Goal: Information Seeking & Learning: Learn about a topic

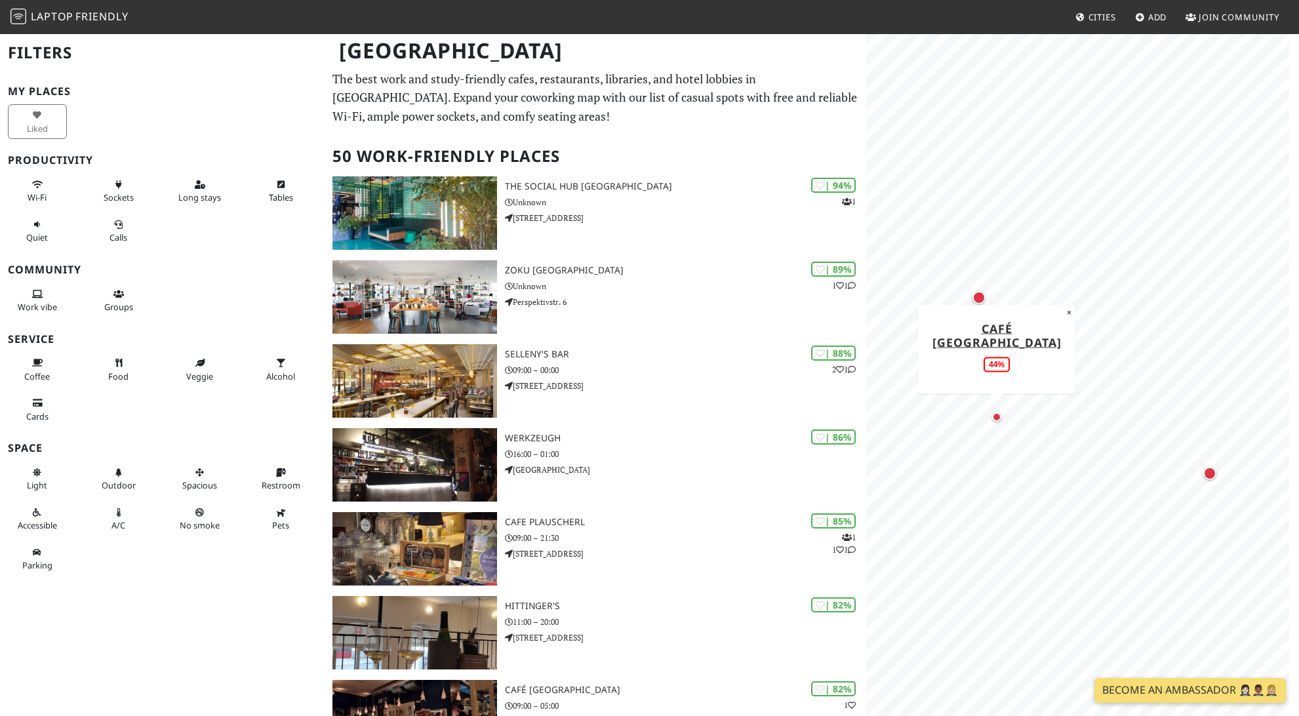
click at [996, 416] on div "Map marker" at bounding box center [996, 416] width 9 height 9
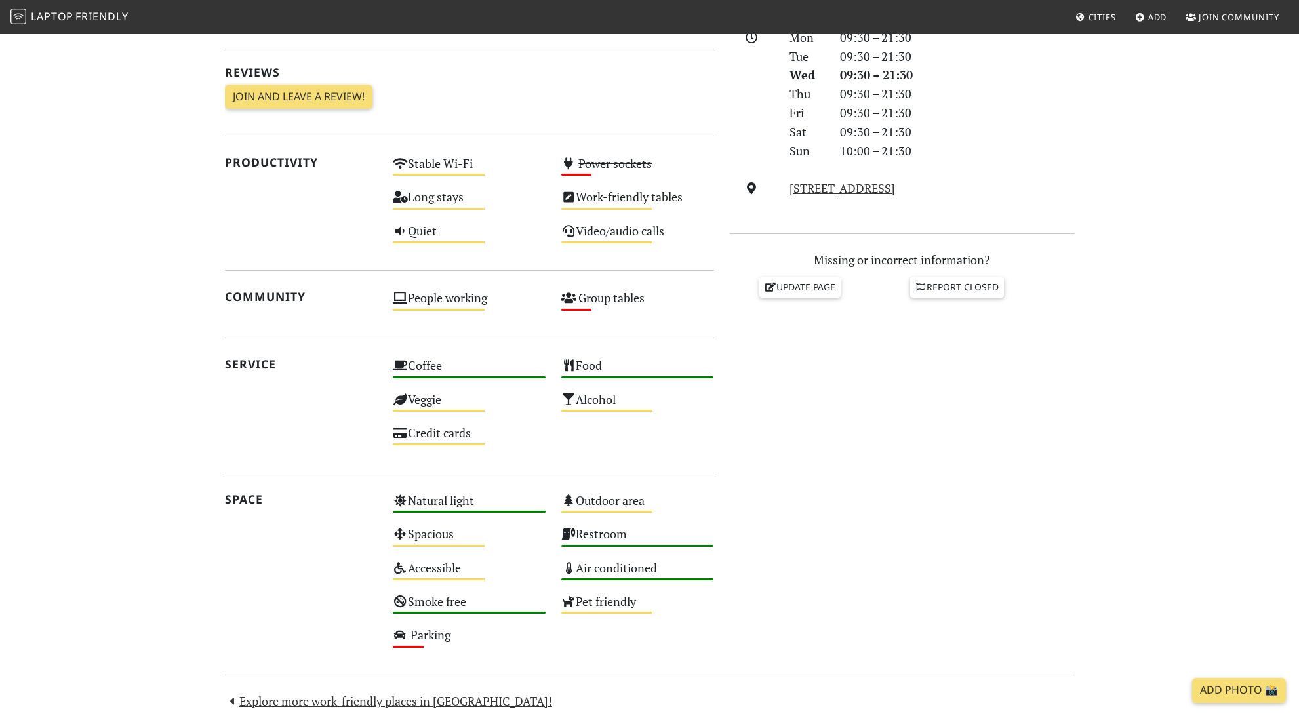
scroll to position [523, 0]
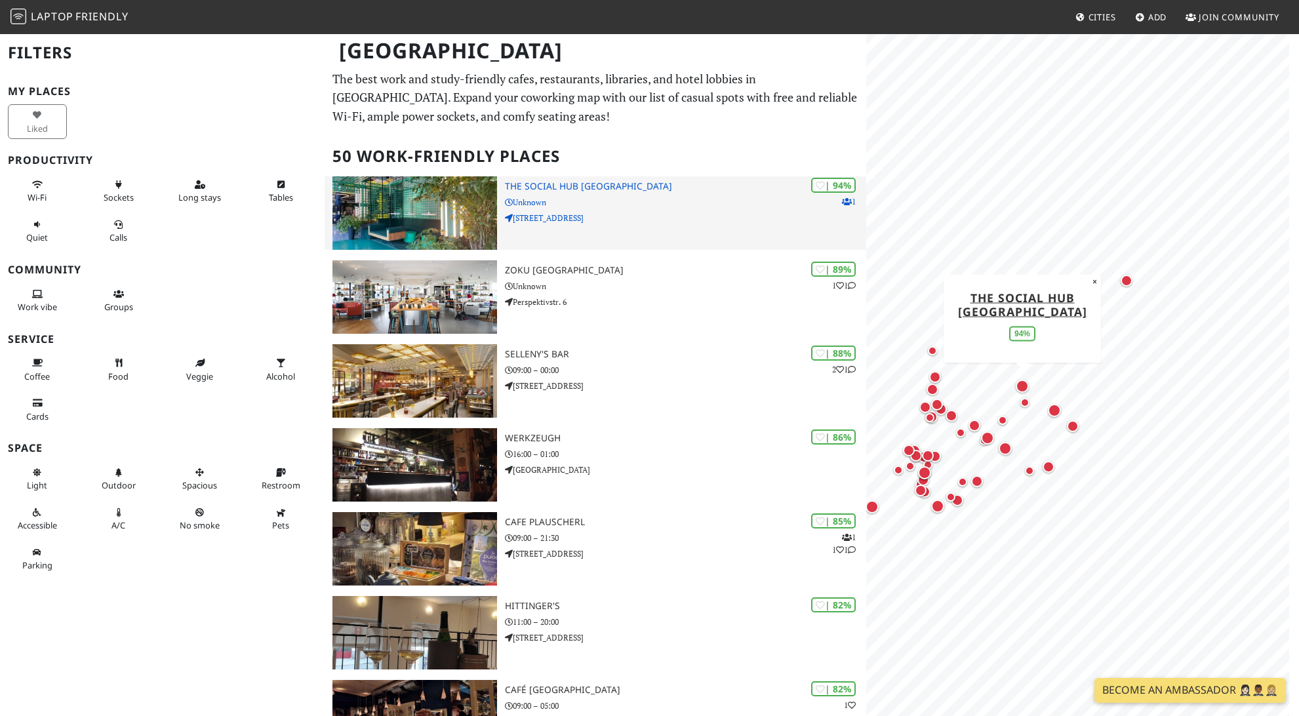
click at [506, 210] on div "| 94% 1 The Social Hub Vienna Unknown Nordbahnstraße 47" at bounding box center [685, 212] width 361 height 73
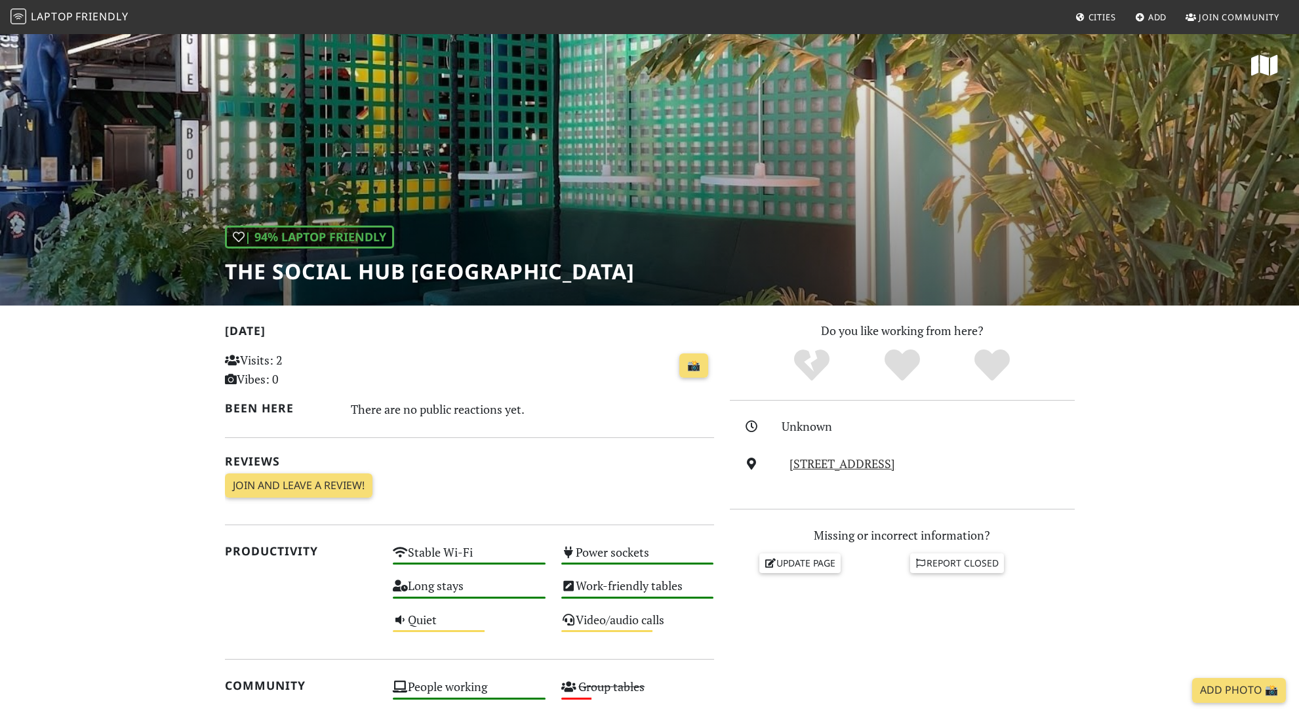
drag, startPoint x: 429, startPoint y: 408, endPoint x: 587, endPoint y: 407, distance: 158.0
click at [559, 407] on div "There are no public reactions yet." at bounding box center [532, 409] width 363 height 21
click at [587, 407] on div "There are no public reactions yet." at bounding box center [532, 409] width 363 height 21
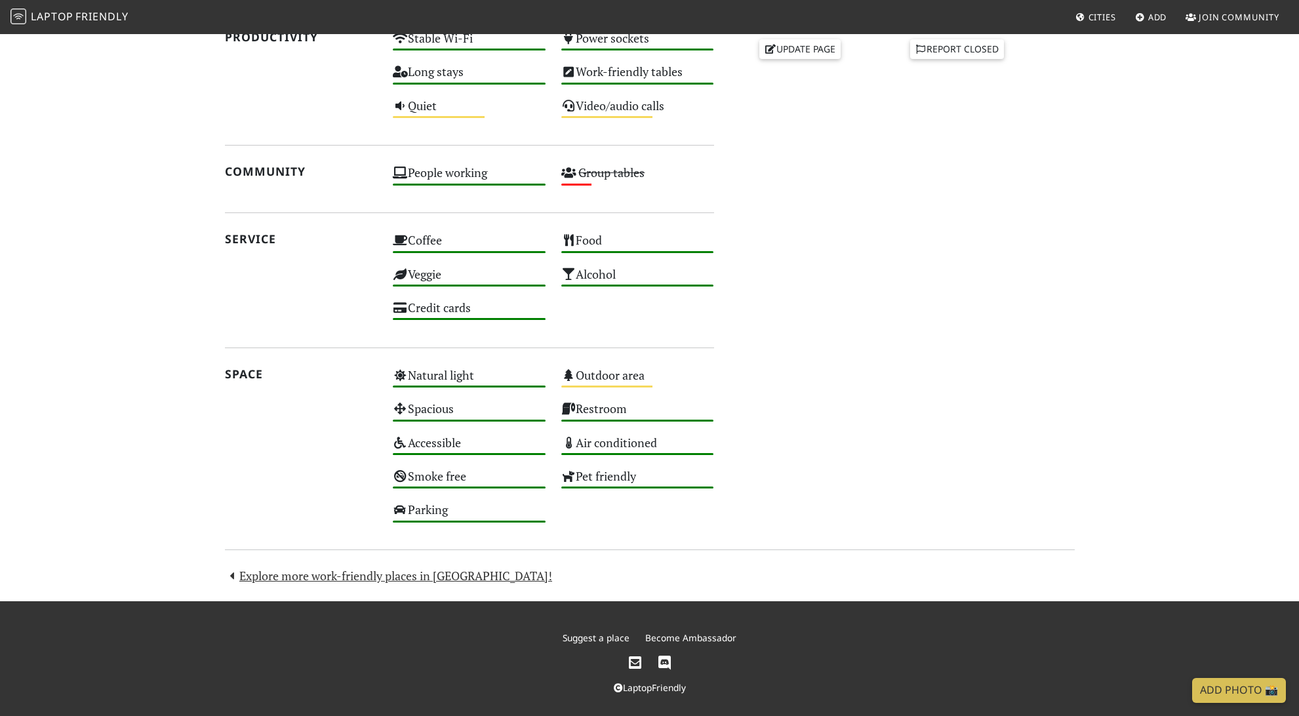
scroll to position [523, 0]
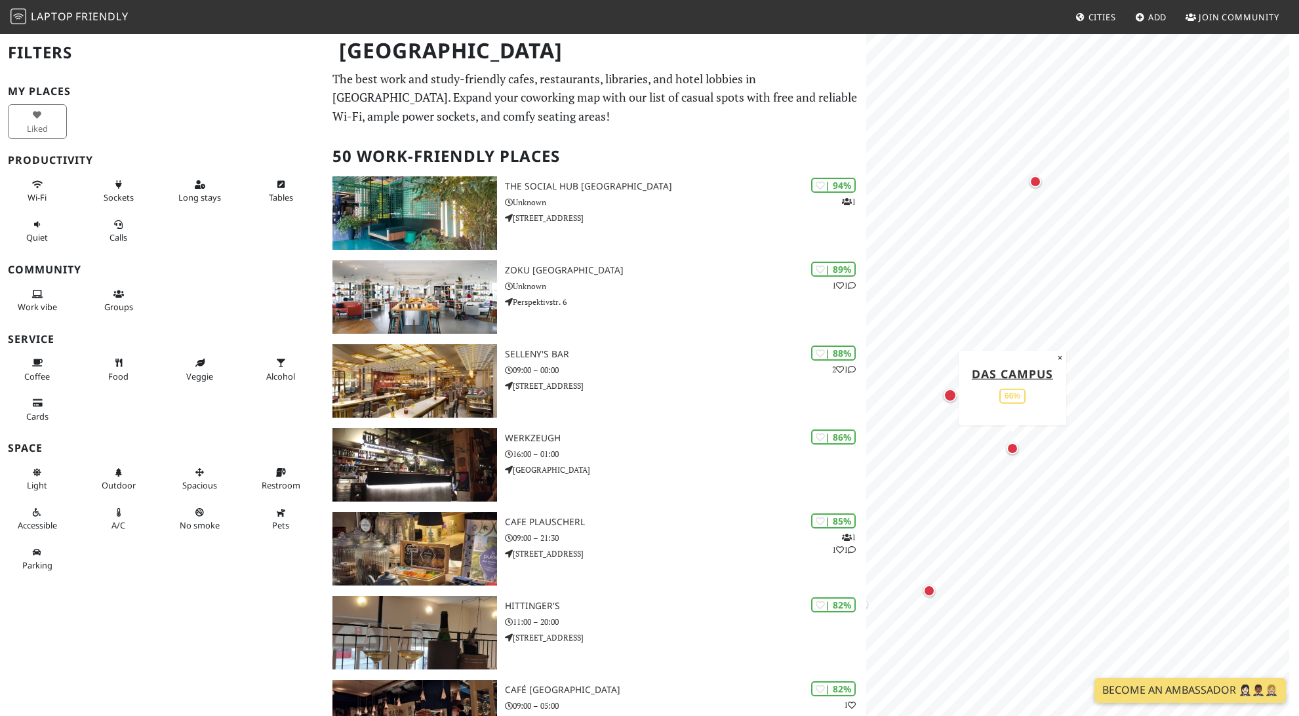
click at [1016, 446] on div "Map marker" at bounding box center [1012, 449] width 12 height 12
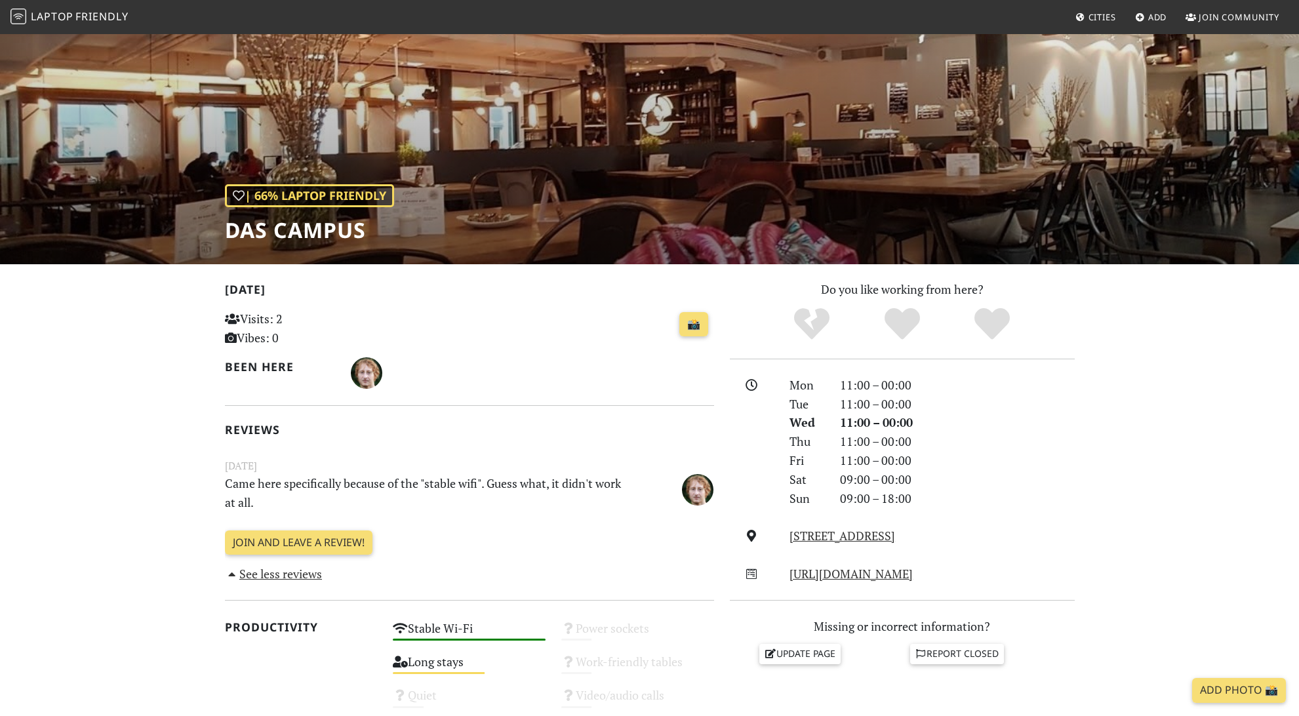
scroll to position [157, 0]
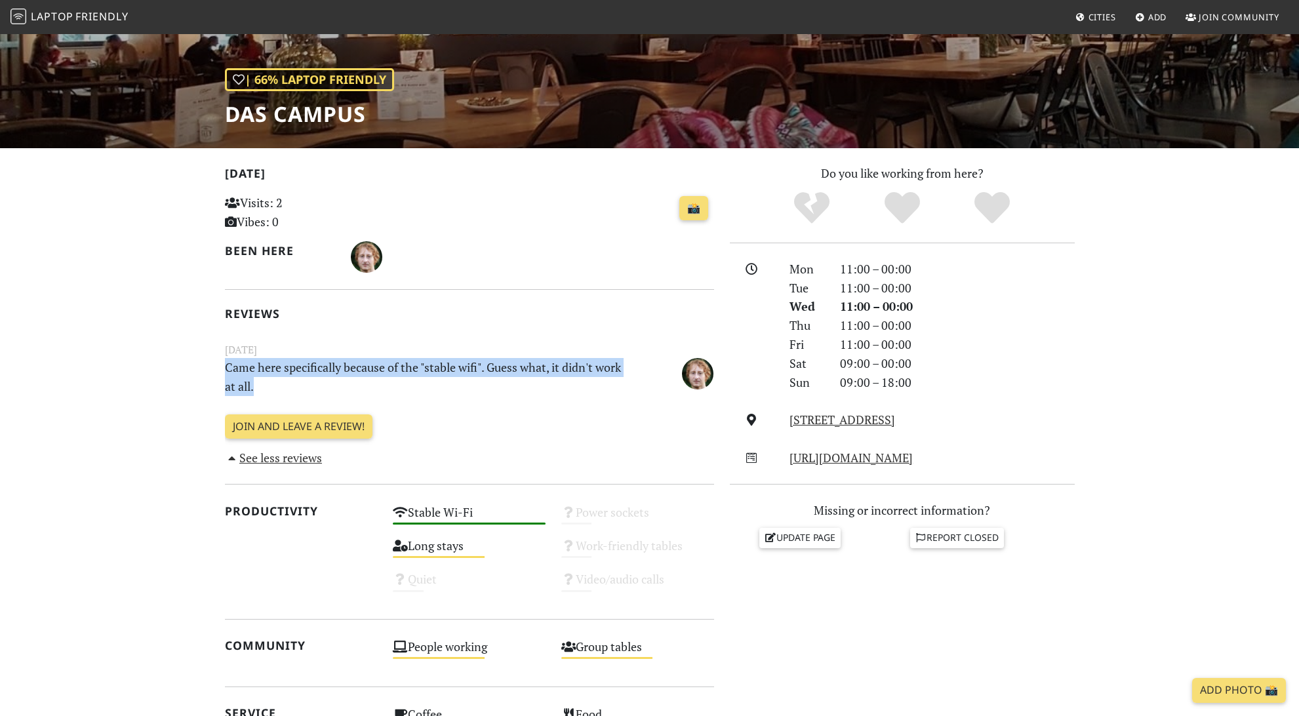
drag, startPoint x: 219, startPoint y: 361, endPoint x: 371, endPoint y: 389, distance: 154.8
click at [370, 389] on div "Today Visits: 2 Vibes: 0 📸 Been here Reviews June 24, 2019 Came here specifical…" at bounding box center [469, 585] width 505 height 843
click at [371, 389] on p "Came here specifically because of the "stable wifi". Guess what, it didn't work…" at bounding box center [427, 377] width 421 height 38
drag, startPoint x: 432, startPoint y: 369, endPoint x: 526, endPoint y: 370, distance: 93.8
click at [468, 368] on p "Came here specifically because of the "stable wifi". Guess what, it didn't work…" at bounding box center [427, 377] width 421 height 38
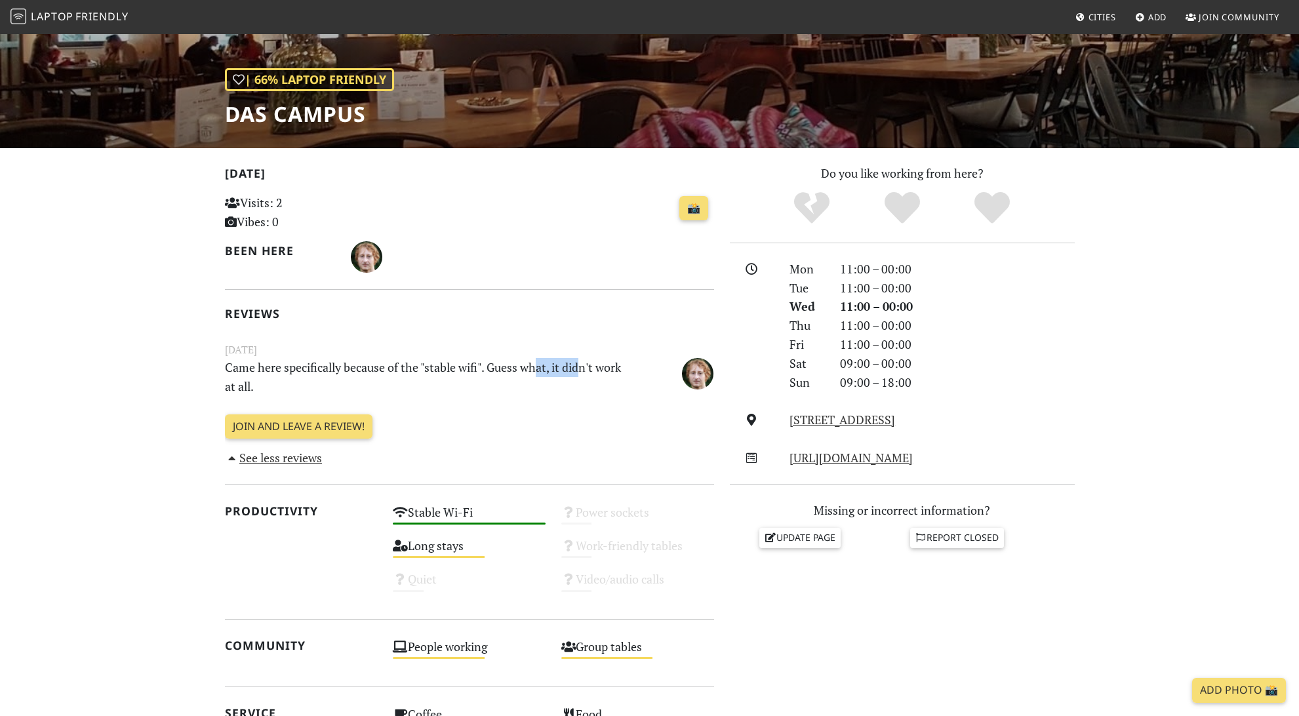
drag, startPoint x: 546, startPoint y: 368, endPoint x: 586, endPoint y: 369, distance: 39.3
click at [584, 368] on p "Came here specifically because of the "stable wifi". Guess what, it didn't work…" at bounding box center [427, 377] width 421 height 38
click at [597, 370] on p "Came here specifically because of the "stable wifi". Guess what, it didn't work…" at bounding box center [427, 377] width 421 height 38
click at [142, 372] on section "Today Visits: 2 Vibes: 0 📸 Been here Reviews June 24, 2019 Came here specifical…" at bounding box center [649, 611] width 1299 height 927
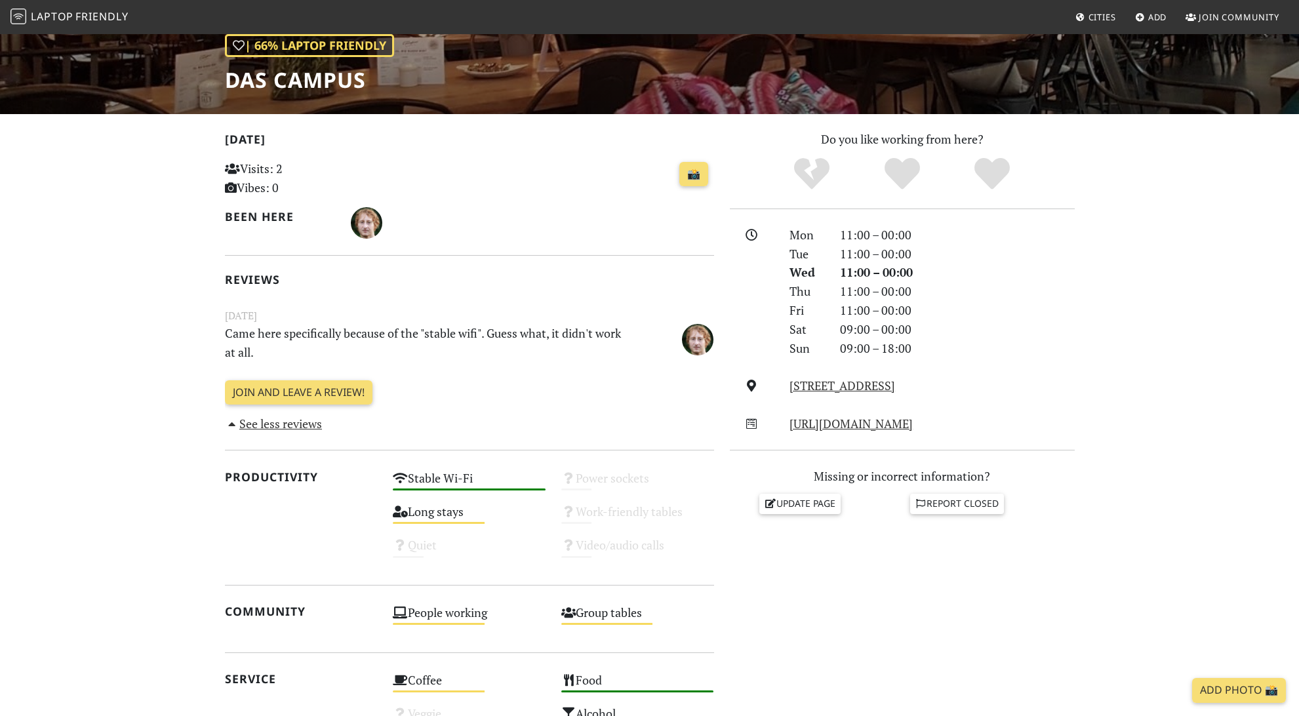
scroll to position [393, 0]
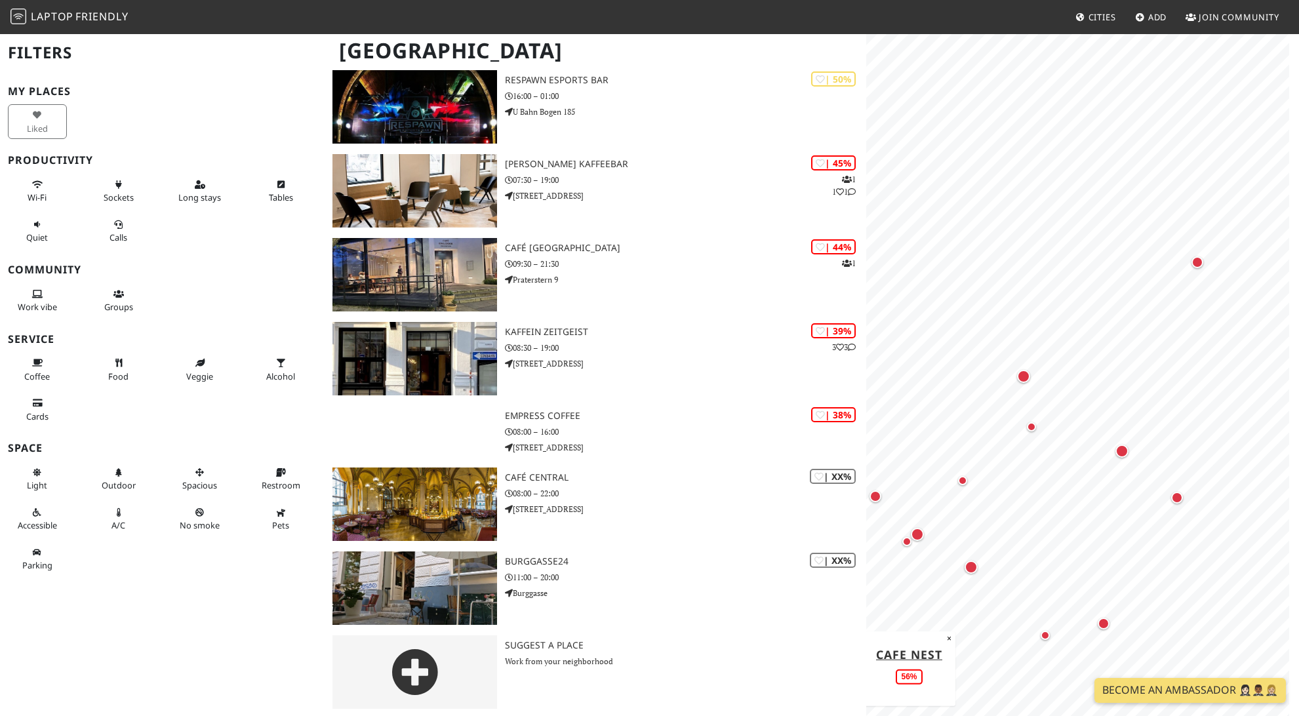
scroll to position [3718, 0]
